Goal: Navigation & Orientation: Find specific page/section

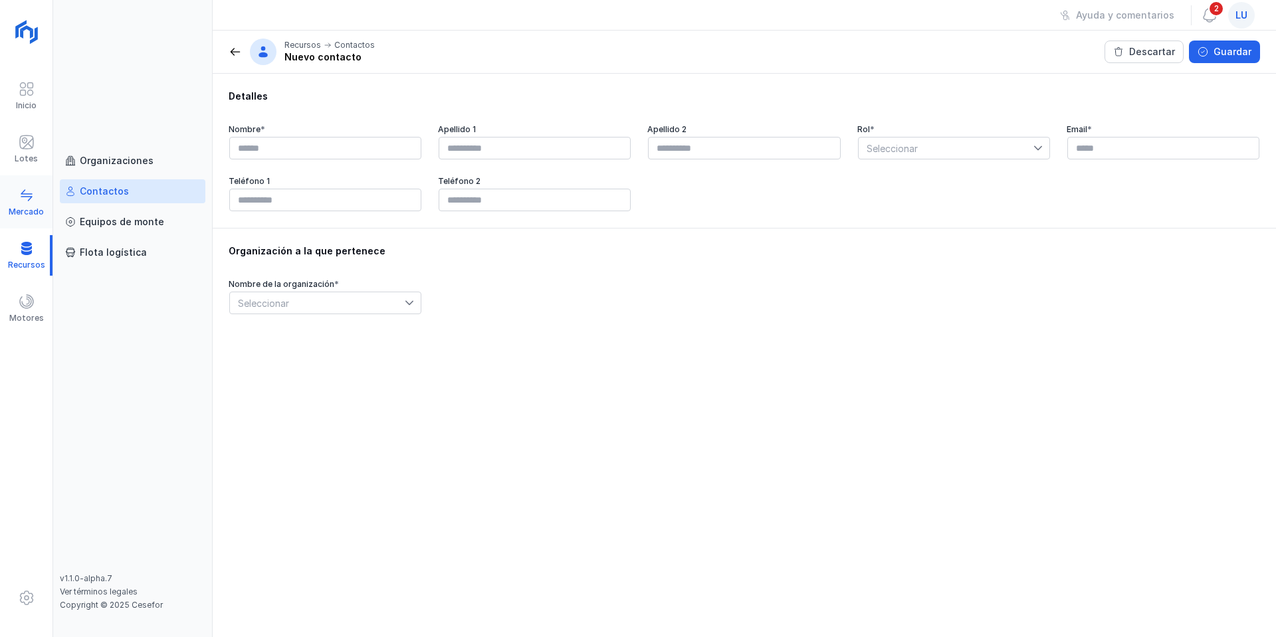
click at [19, 195] on span at bounding box center [27, 195] width 16 height 16
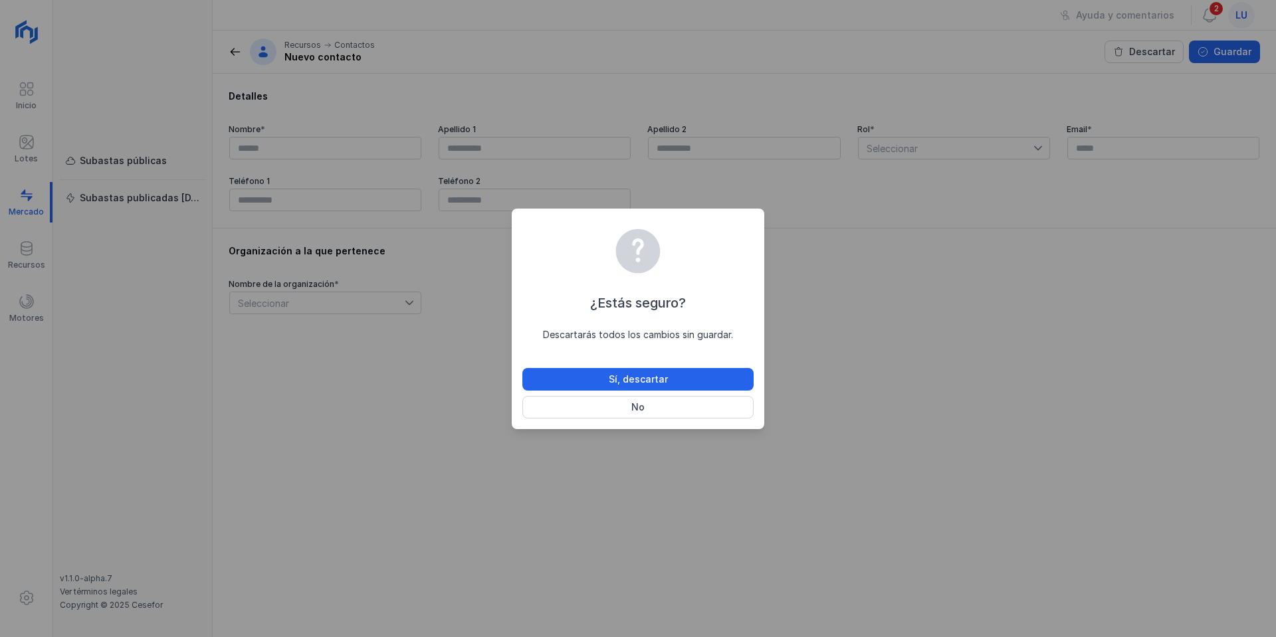
drag, startPoint x: 603, startPoint y: 384, endPoint x: 597, endPoint y: 382, distance: 6.9
click at [601, 385] on button "Sí, descartar" at bounding box center [637, 379] width 231 height 23
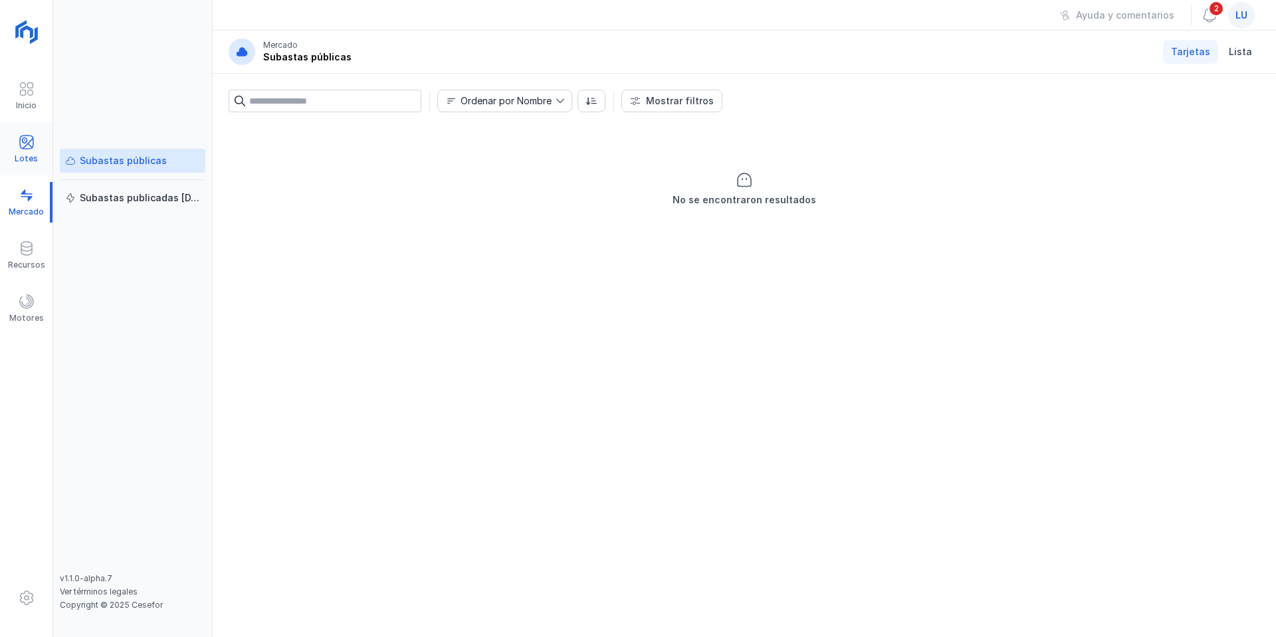
click at [29, 152] on div at bounding box center [27, 143] width 16 height 19
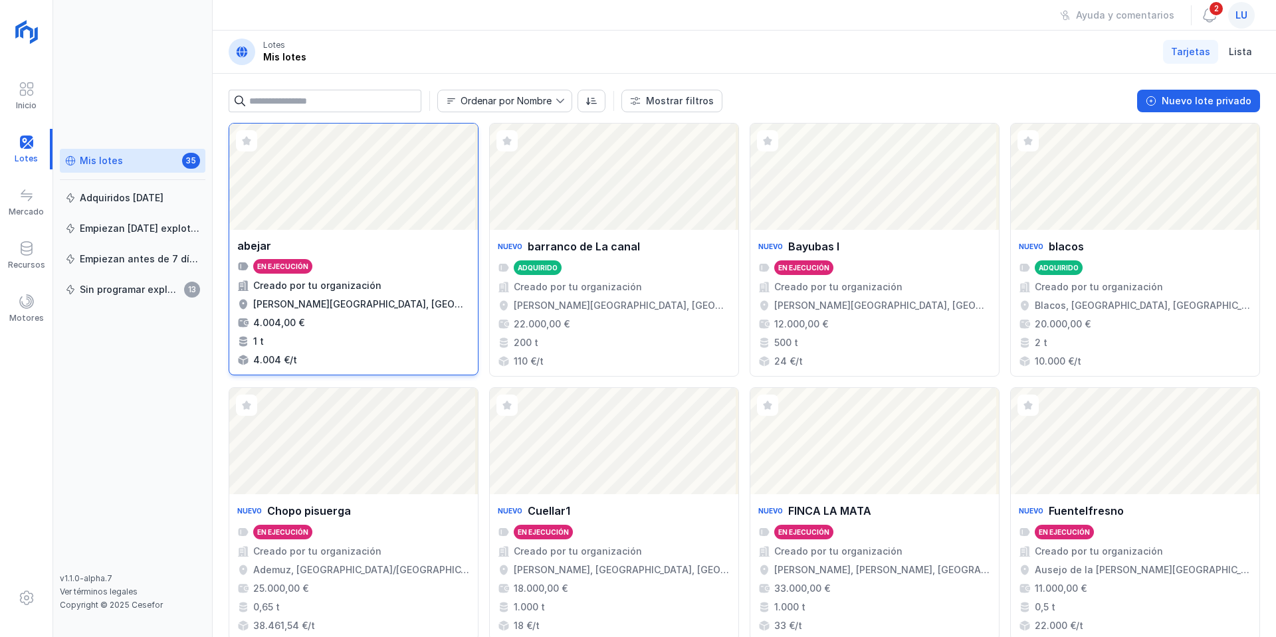
click at [389, 213] on div "Abrir lote" at bounding box center [353, 177] width 249 height 106
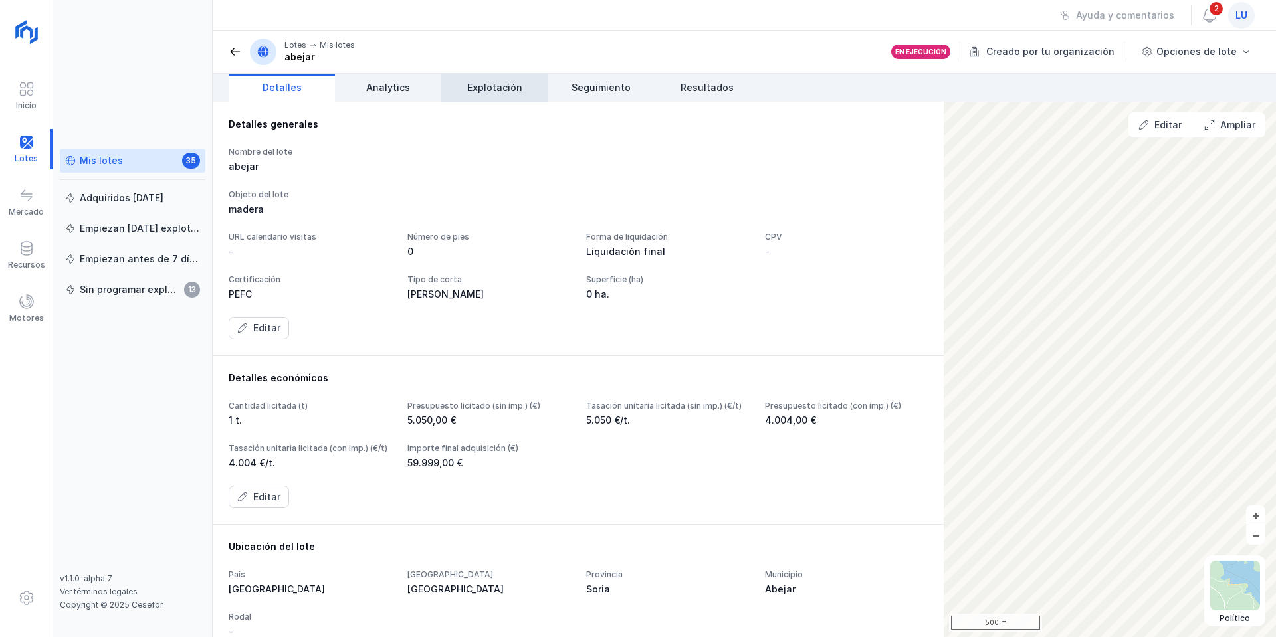
click at [502, 92] on span "Explotación" at bounding box center [494, 87] width 55 height 13
